Goal: Information Seeking & Learning: Learn about a topic

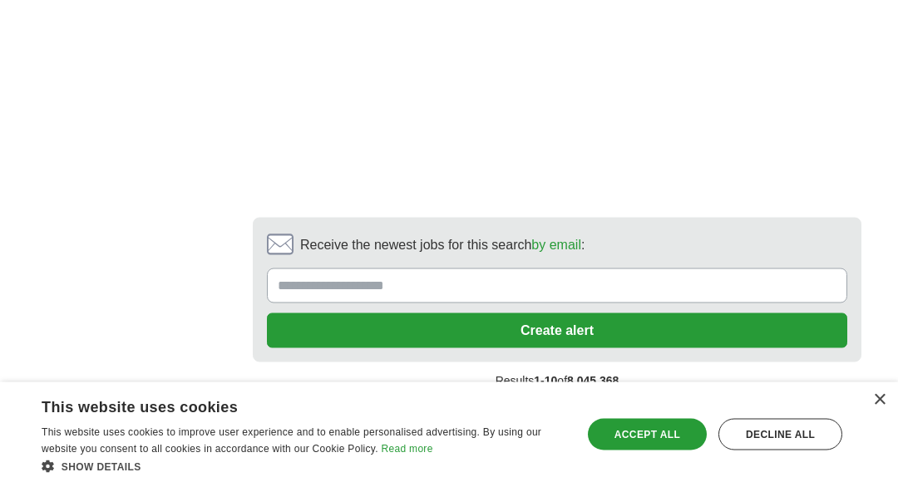
scroll to position [3391, 0]
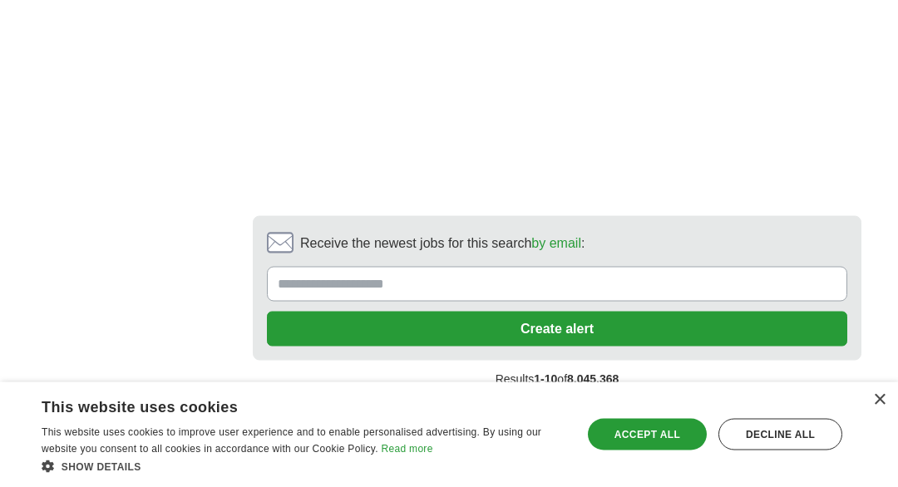
click at [436, 398] on link "2" at bounding box center [425, 415] width 29 height 35
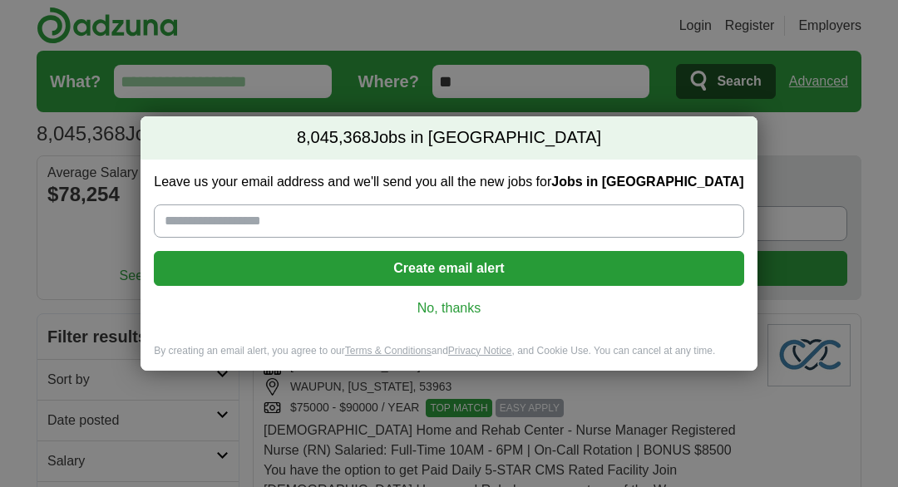
click at [416, 302] on link "No, thanks" at bounding box center [448, 308] width 563 height 18
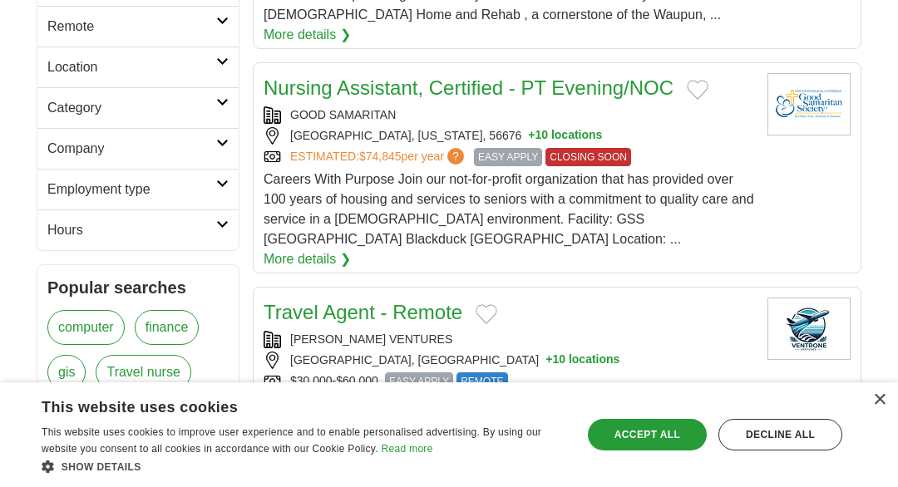
scroll to position [473, 0]
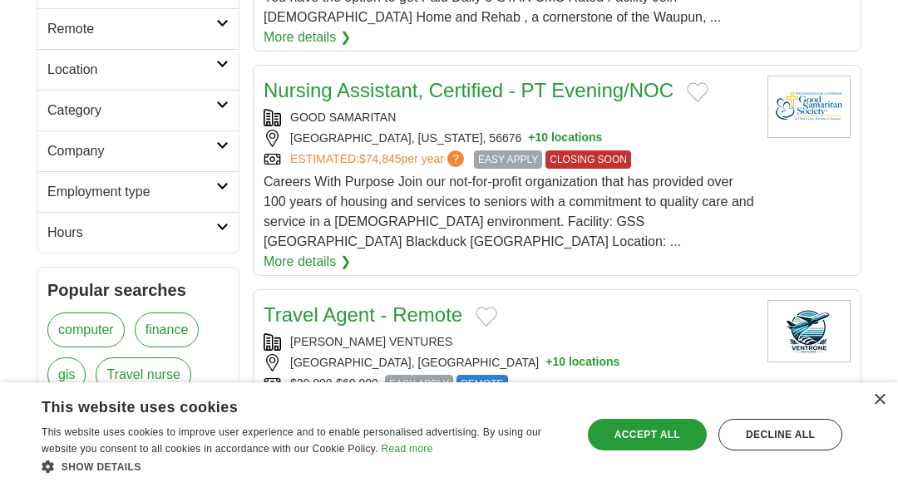
click at [639, 451] on div "Accept all" at bounding box center [647, 435] width 119 height 32
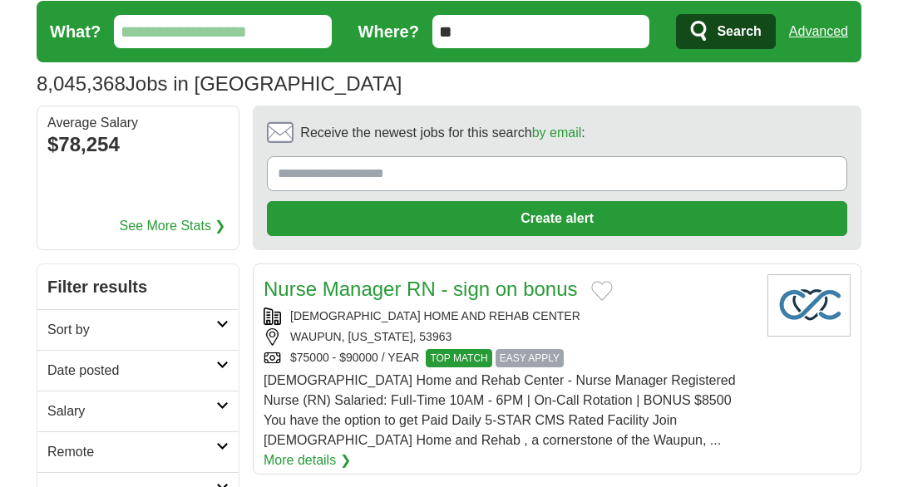
scroll to position [0, 0]
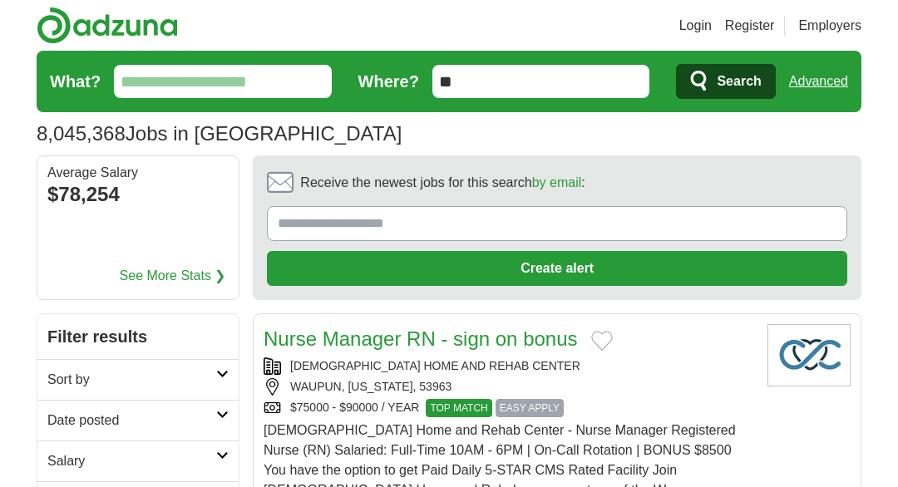
click at [83, 7] on img at bounding box center [107, 25] width 141 height 37
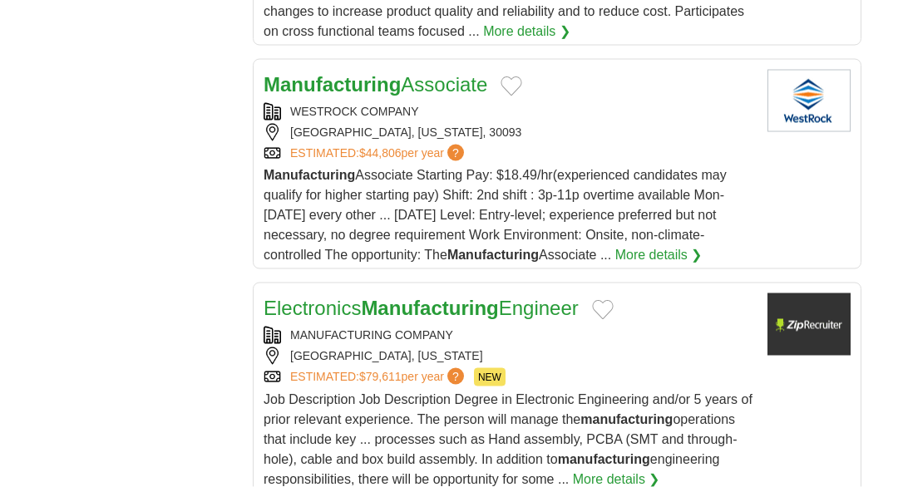
scroll to position [1203, 0]
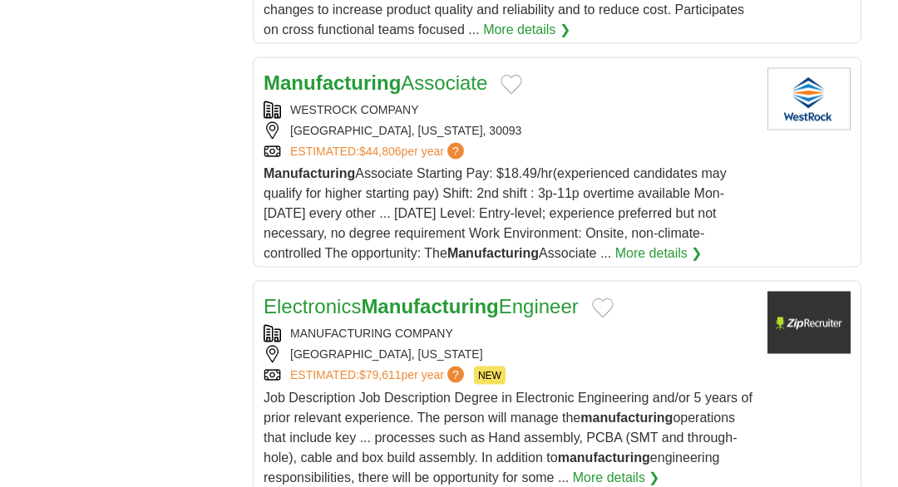
click at [677, 264] on link "More details ❯" at bounding box center [658, 254] width 87 height 20
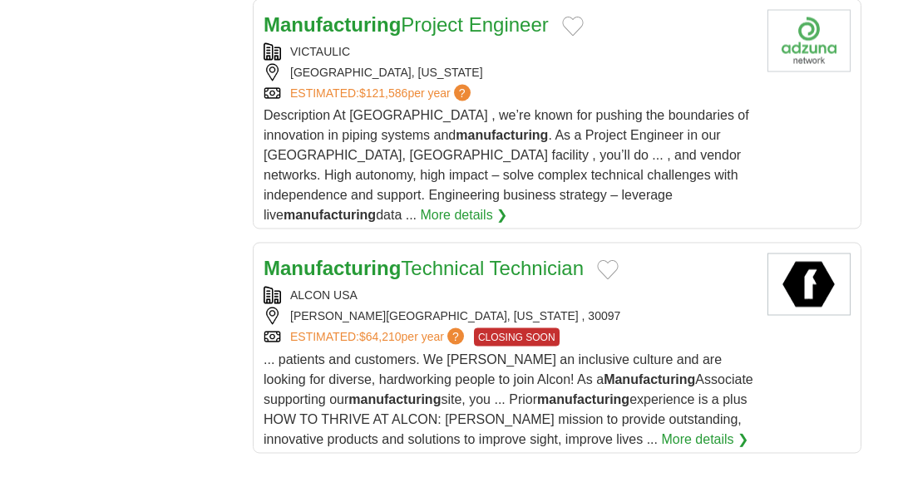
scroll to position [2279, 0]
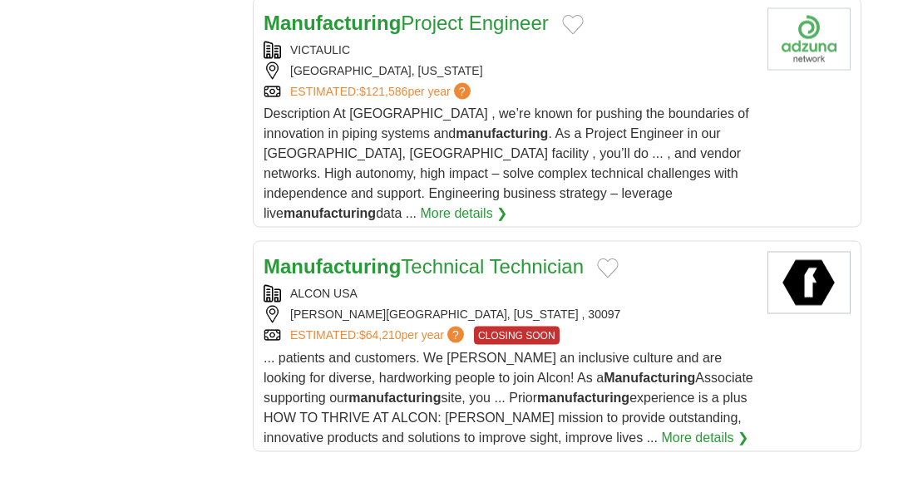
click at [689, 428] on link "More details ❯" at bounding box center [704, 438] width 87 height 20
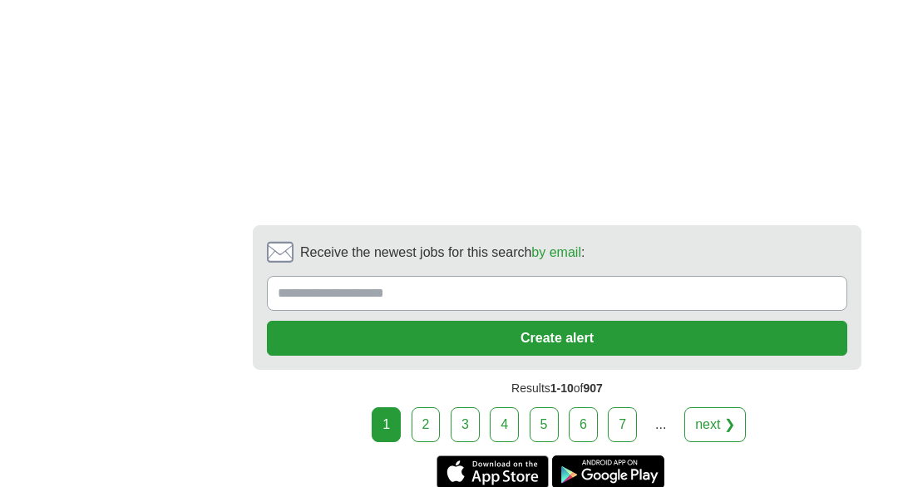
scroll to position [3691, 0]
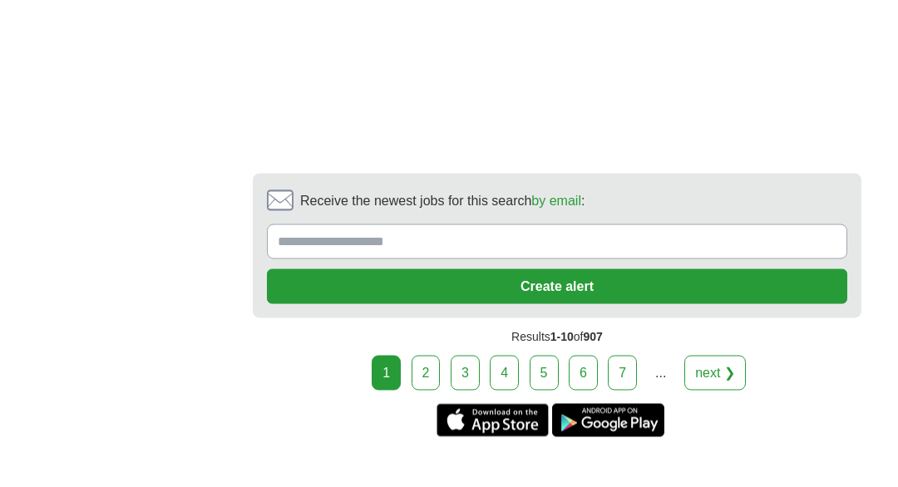
click at [425, 356] on link "2" at bounding box center [425, 373] width 29 height 35
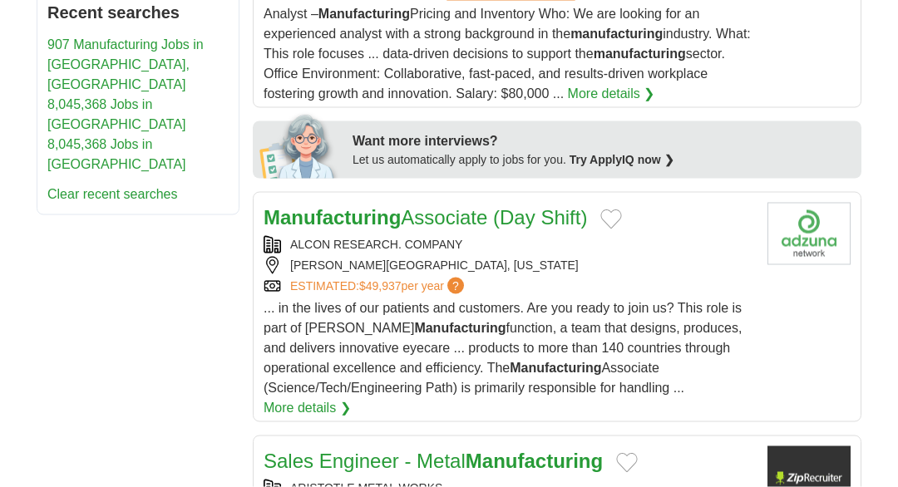
scroll to position [884, 0]
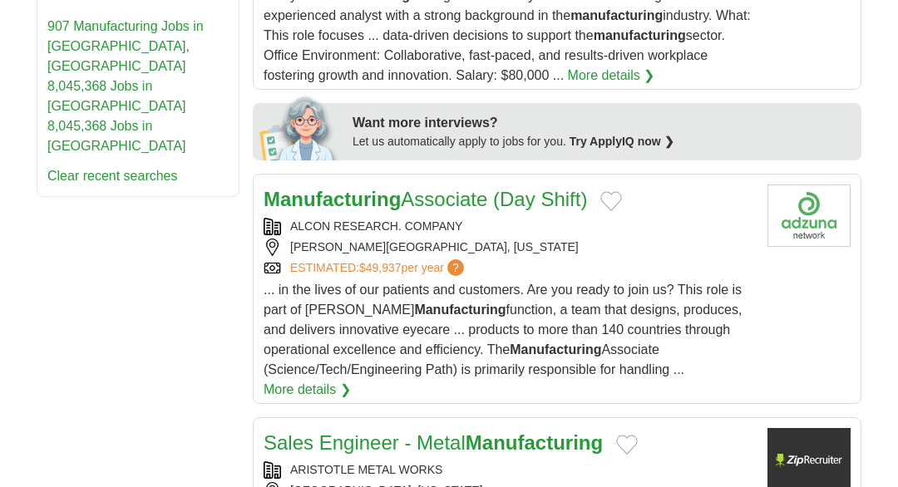
click at [277, 395] on link "More details ❯" at bounding box center [307, 390] width 87 height 20
